Goal: Use online tool/utility: Use online tool/utility

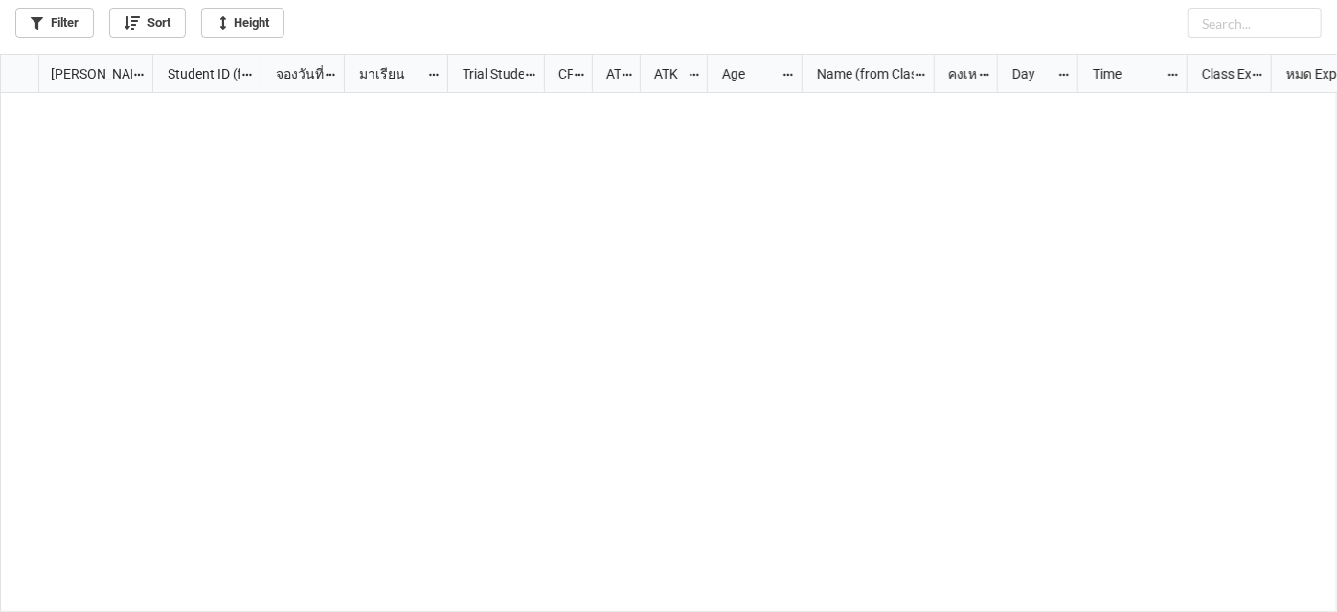
scroll to position [548, 1327]
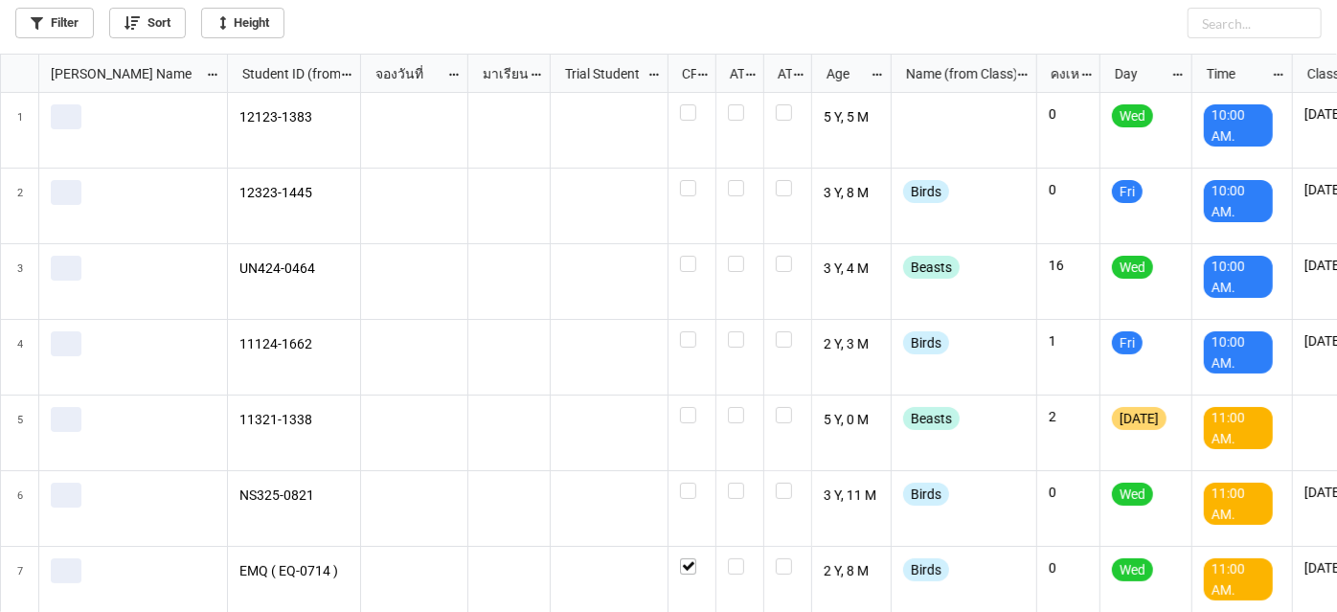
scroll to position [548, 1327]
click at [52, 33] on link "Filter" at bounding box center [54, 23] width 79 height 31
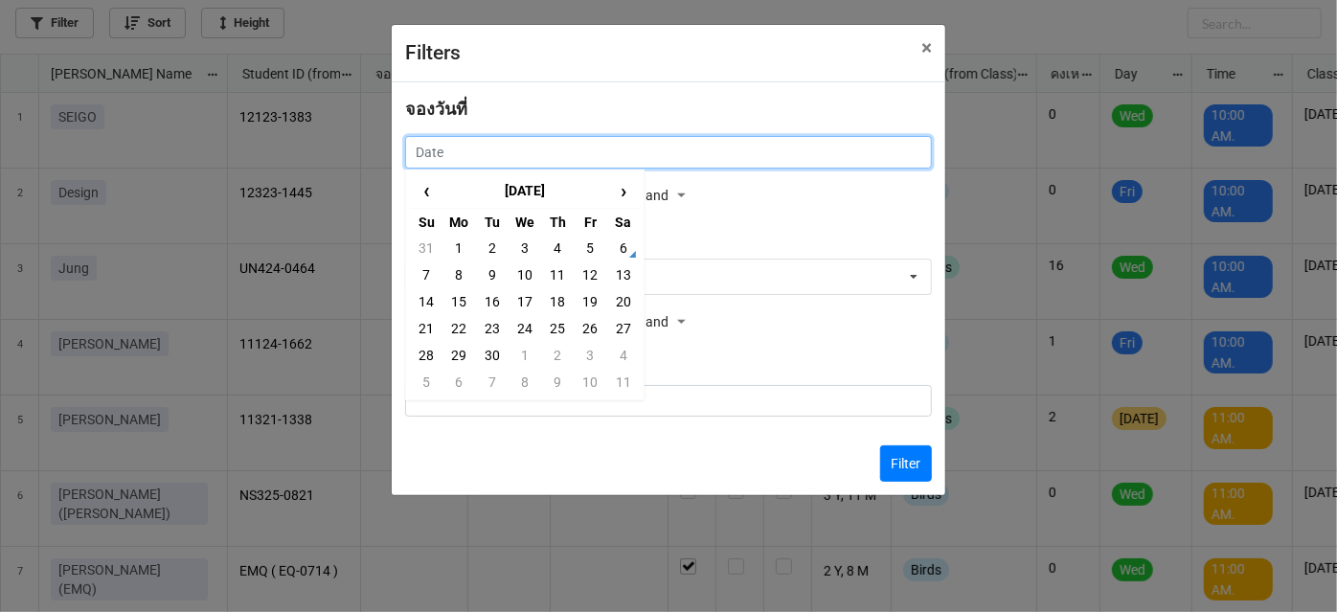
drag, startPoint x: 718, startPoint y: 155, endPoint x: 717, endPoint y: 166, distance: 10.6
click at [718, 158] on input "text" at bounding box center [668, 152] width 527 height 33
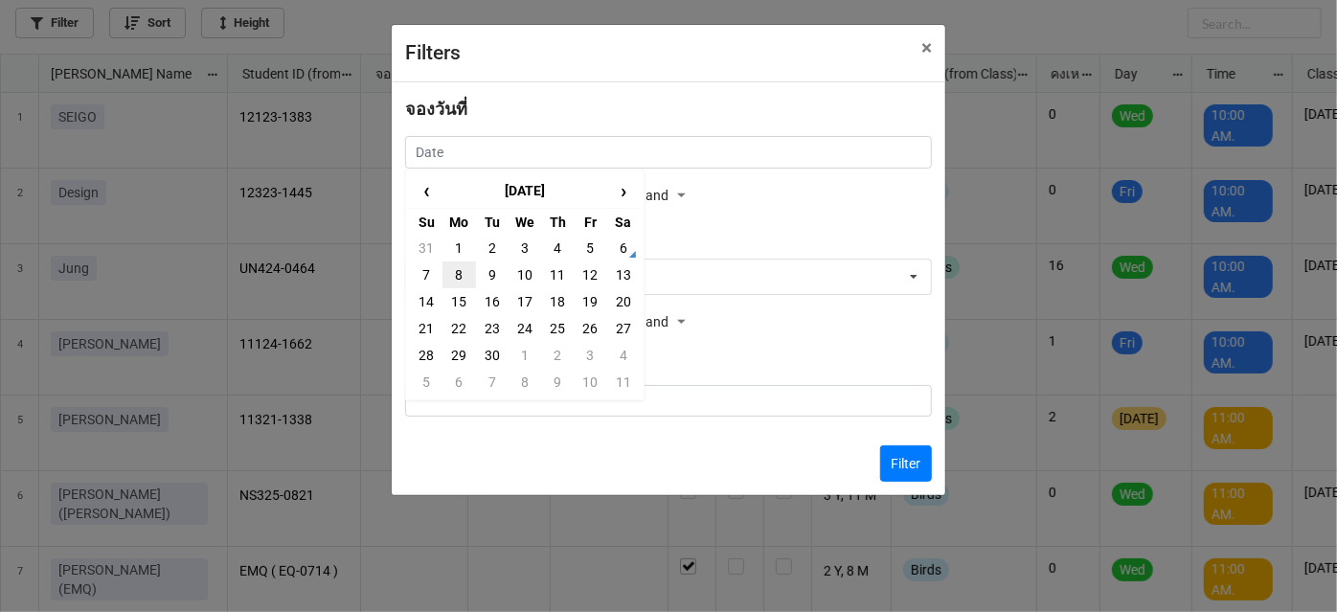
click at [444, 280] on td "8" at bounding box center [459, 275] width 33 height 27
type input "8/9/2025"
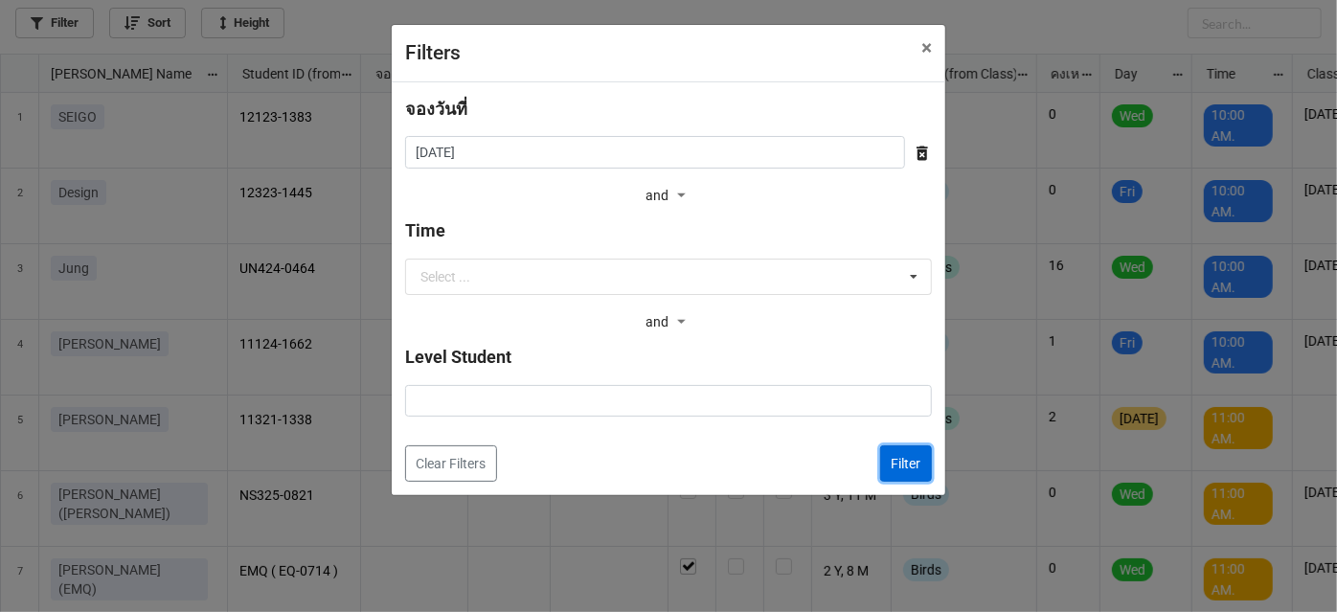
click at [903, 458] on button "Filter" at bounding box center [906, 463] width 52 height 36
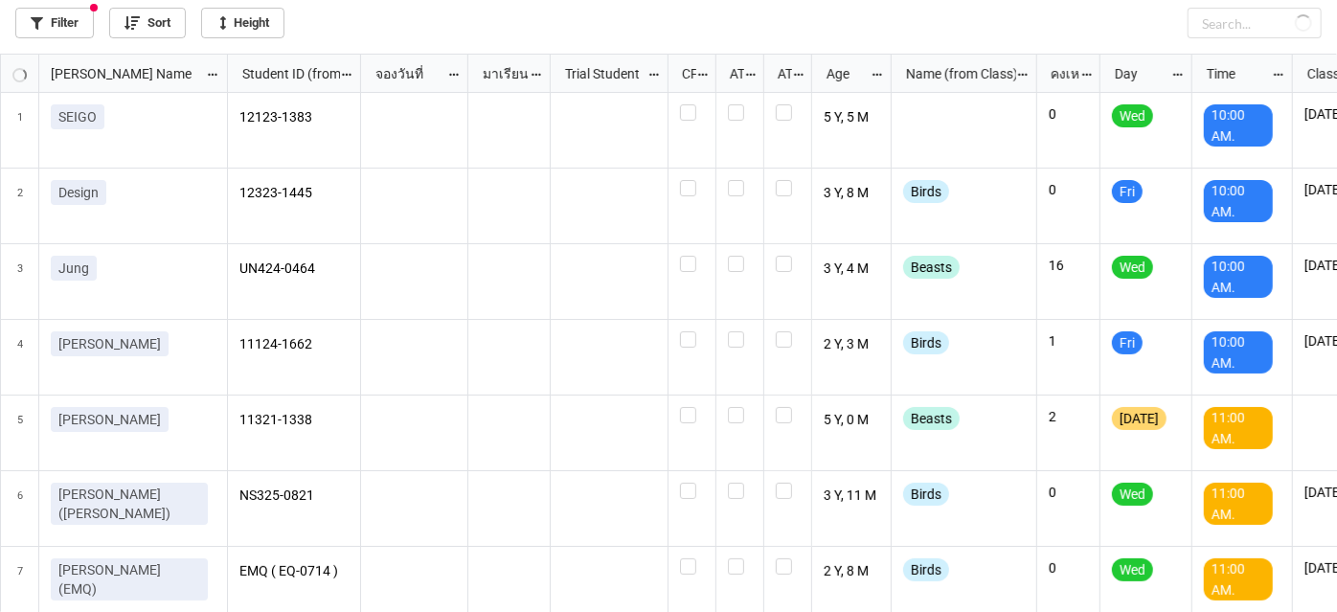
checkbox input "false"
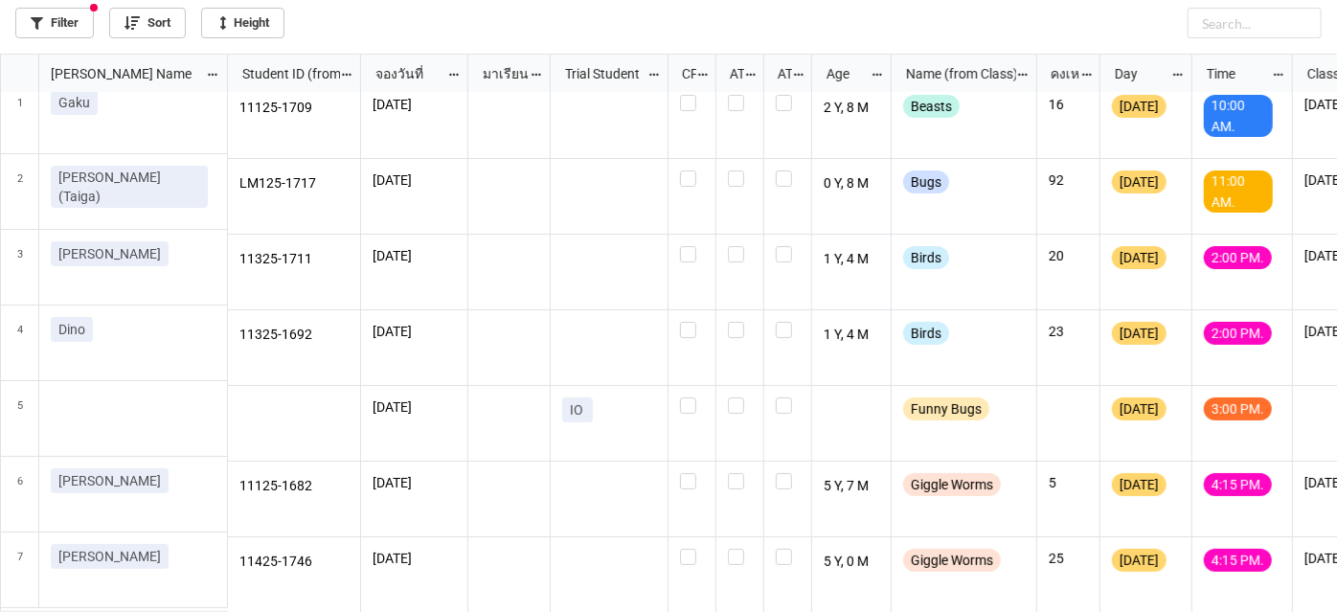
scroll to position [17, 0]
